Goal: Entertainment & Leisure: Browse casually

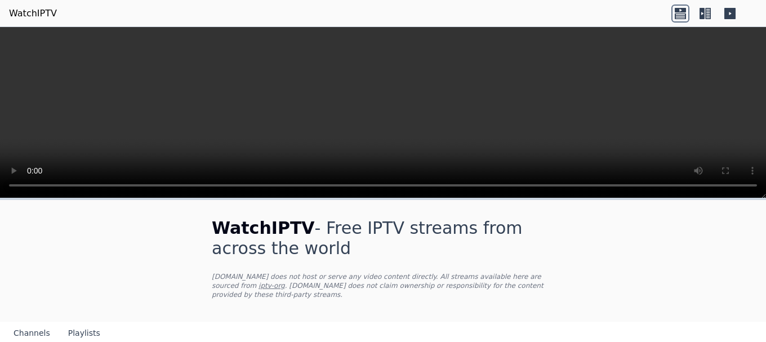
click at [78, 324] on button "Playlists" at bounding box center [84, 333] width 32 height 21
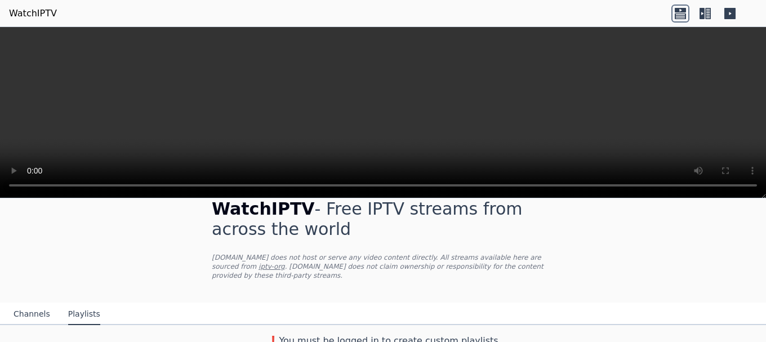
scroll to position [20, 0]
click at [33, 303] on button "Channels" at bounding box center [32, 313] width 37 height 21
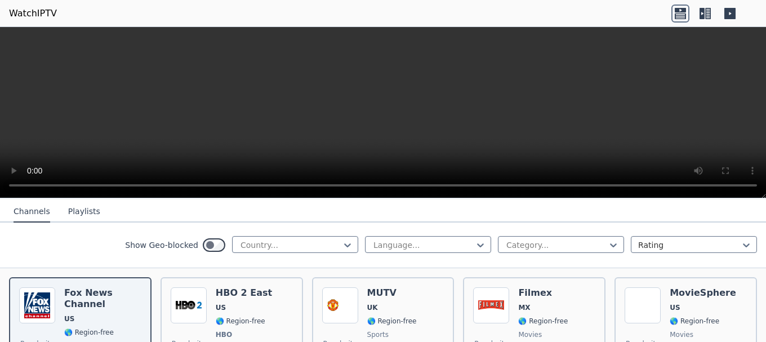
scroll to position [245, 0]
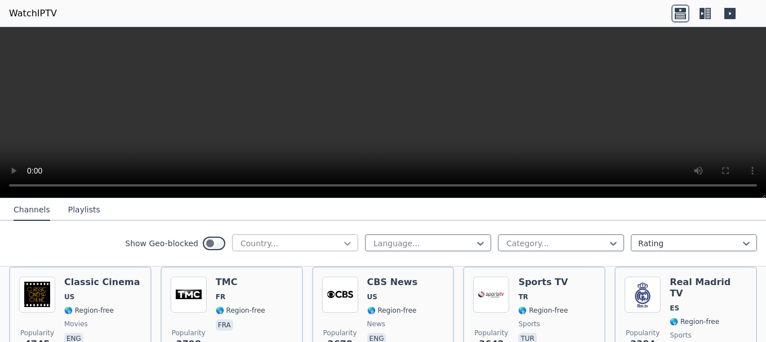
click at [342, 238] on icon at bounding box center [347, 243] width 11 height 11
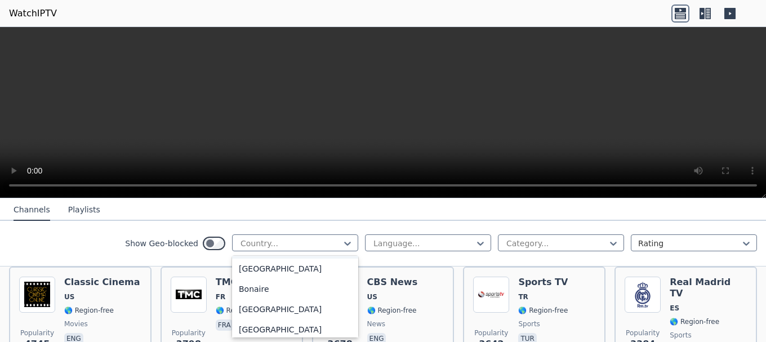
scroll to position [450, 0]
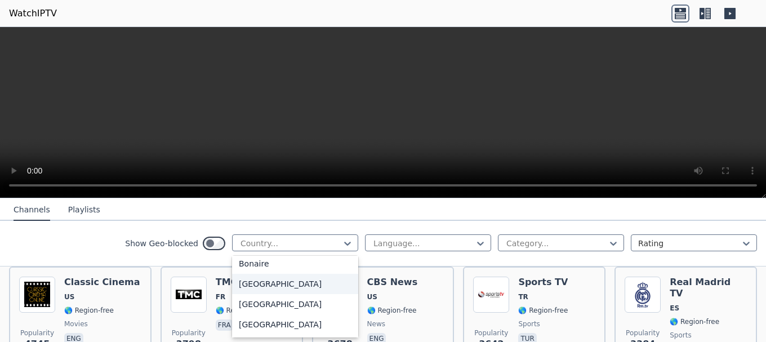
click at [254, 283] on div "[GEOGRAPHIC_DATA]" at bounding box center [295, 284] width 126 height 20
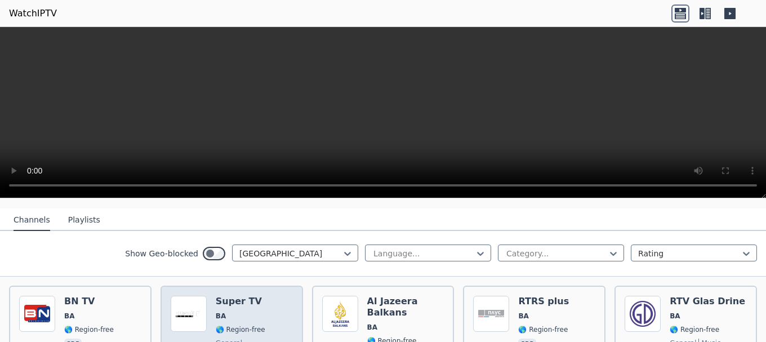
scroll to position [113, 0]
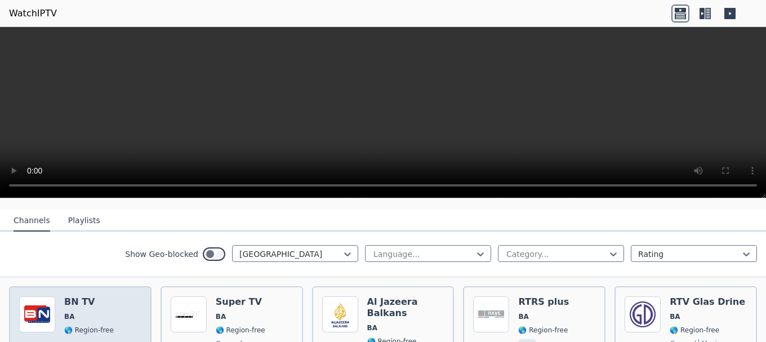
click at [97, 312] on span "BA" at bounding box center [89, 316] width 50 height 9
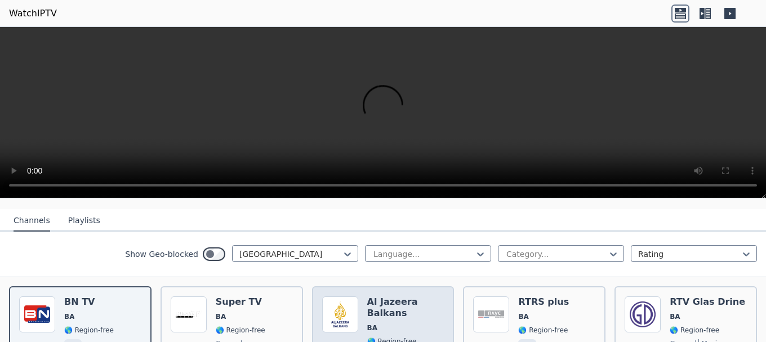
click at [387, 297] on h6 "Al Jazeera Balkans" at bounding box center [405, 307] width 77 height 23
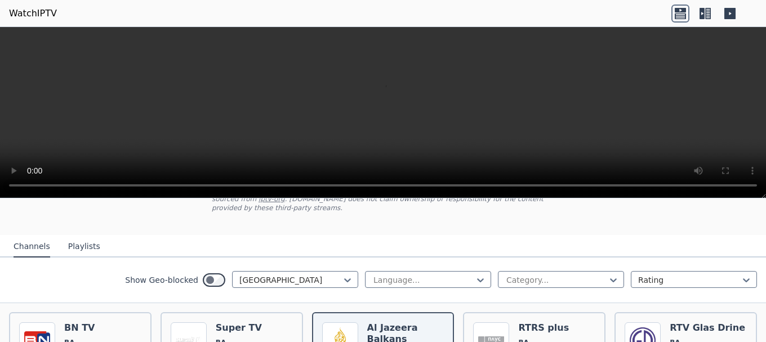
scroll to position [84, 0]
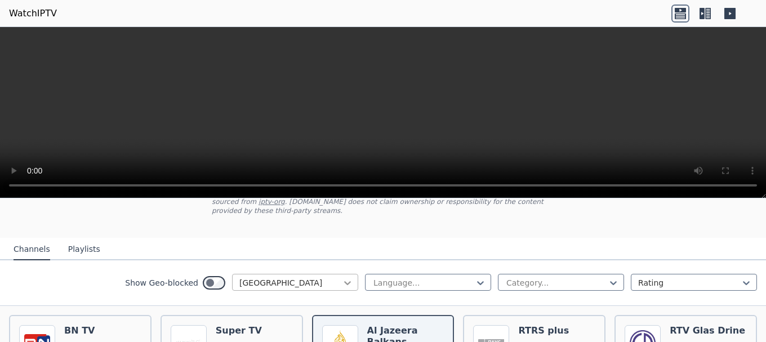
click at [344, 281] on icon at bounding box center [347, 283] width 7 height 4
click at [249, 300] on div "Croatia" at bounding box center [295, 310] width 126 height 20
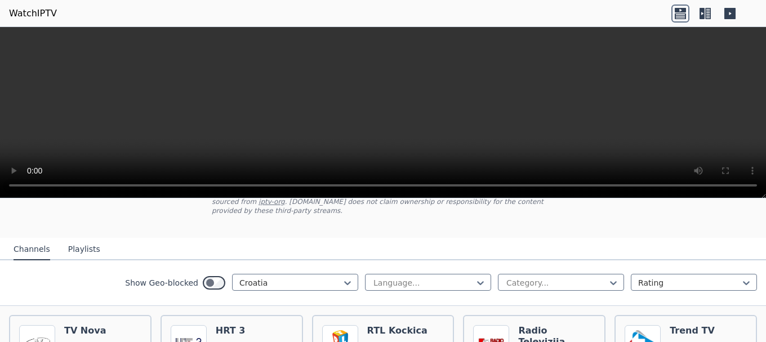
click at [700, 14] on icon at bounding box center [701, 13] width 5 height 11
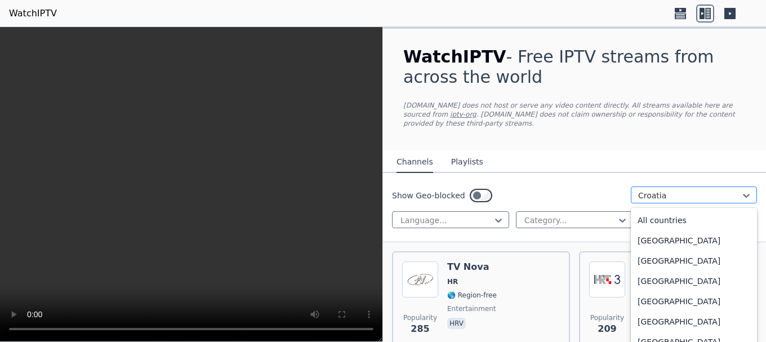
click at [703, 190] on div at bounding box center [689, 195] width 102 height 11
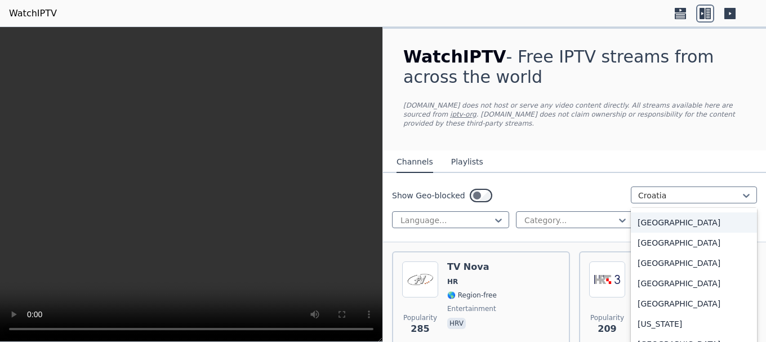
click at [642, 225] on div "[GEOGRAPHIC_DATA]" at bounding box center [694, 222] width 126 height 20
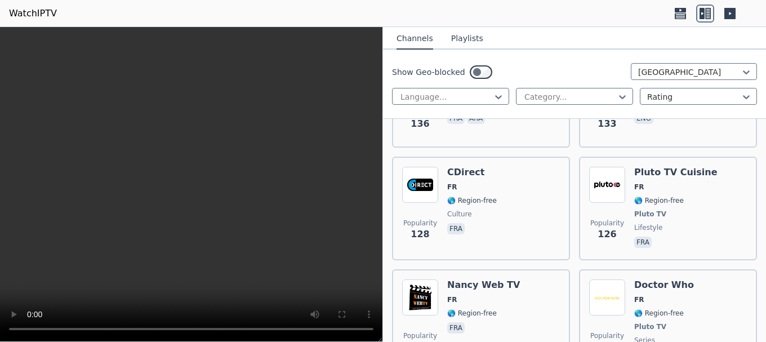
scroll to position [3041, 0]
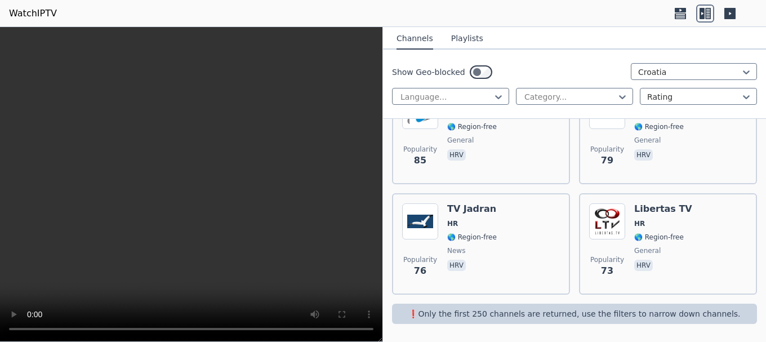
scroll to position [380, 0]
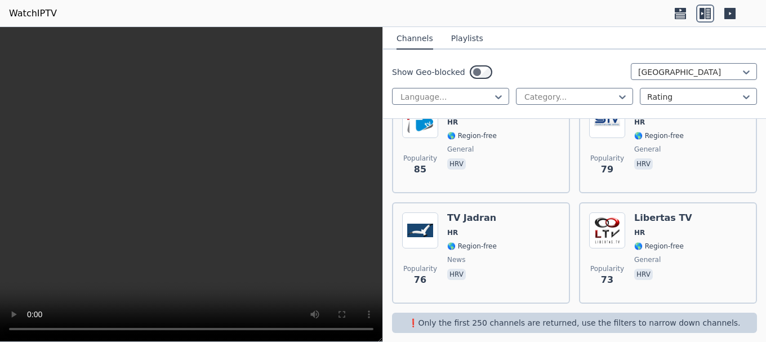
scroll to position [493, 0]
